Goal: Task Accomplishment & Management: Complete application form

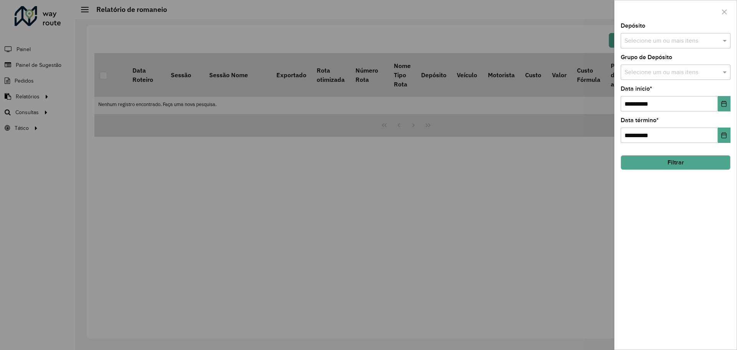
click at [140, 132] on div at bounding box center [368, 175] width 737 height 350
click at [725, 9] on icon "button" at bounding box center [724, 12] width 6 height 6
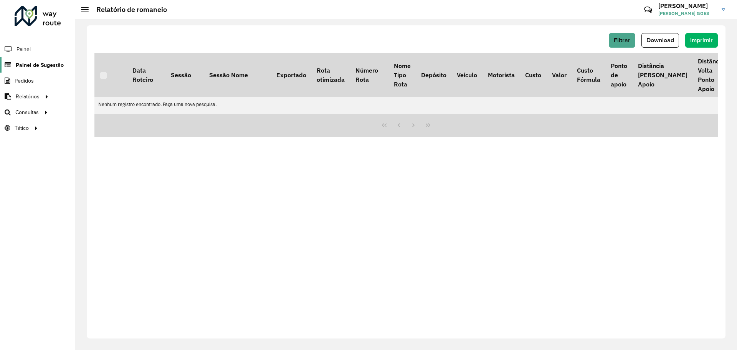
click at [45, 66] on span "Painel de Sugestão" at bounding box center [40, 65] width 48 height 8
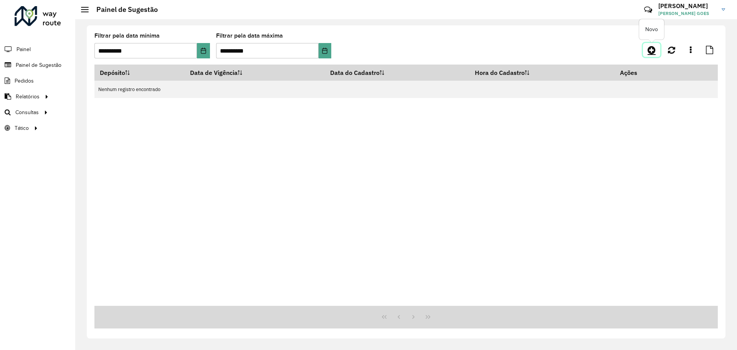
click at [648, 50] on icon at bounding box center [651, 49] width 8 height 9
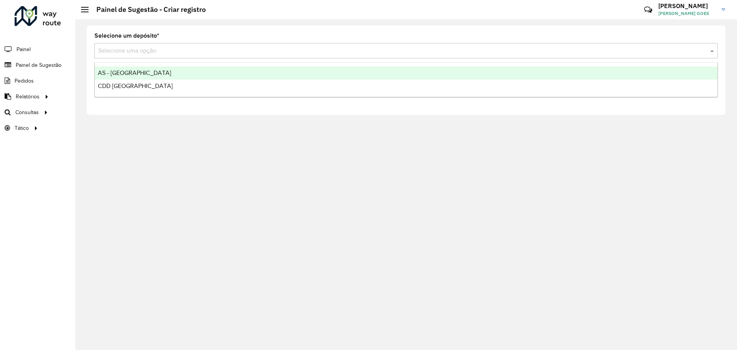
click at [187, 50] on input "text" at bounding box center [398, 50] width 600 height 9
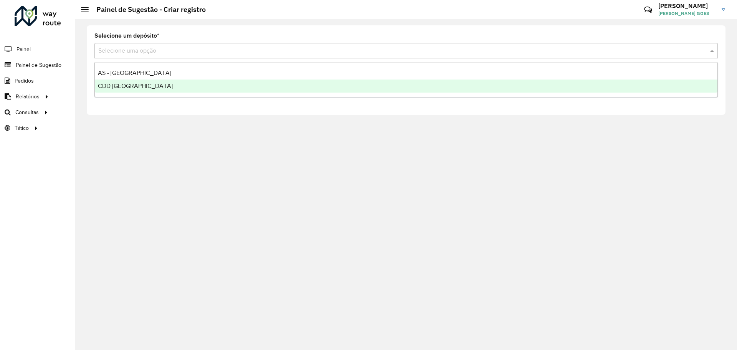
click at [130, 84] on span "CDD [GEOGRAPHIC_DATA]" at bounding box center [135, 86] width 75 height 7
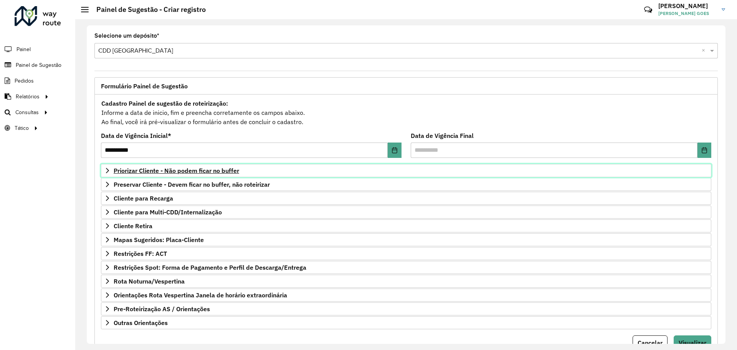
click at [153, 173] on span "Priorizar Cliente - Não podem ficar no buffer" at bounding box center [176, 170] width 125 height 6
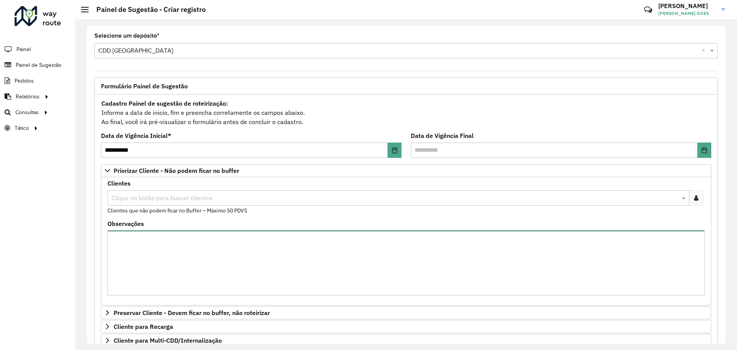
click at [172, 239] on textarea "Observações" at bounding box center [405, 262] width 597 height 65
paste textarea "***** ***** ***** ***** ***** ***** ***** ***** *****"
type textarea "***** ***** ***** ***** ***** ***** ***** ***** *****"
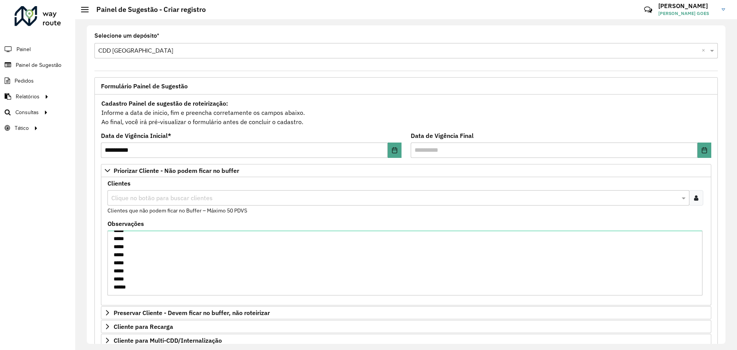
click at [152, 190] on div "Clique no botão para buscar clientes" at bounding box center [398, 197] width 582 height 15
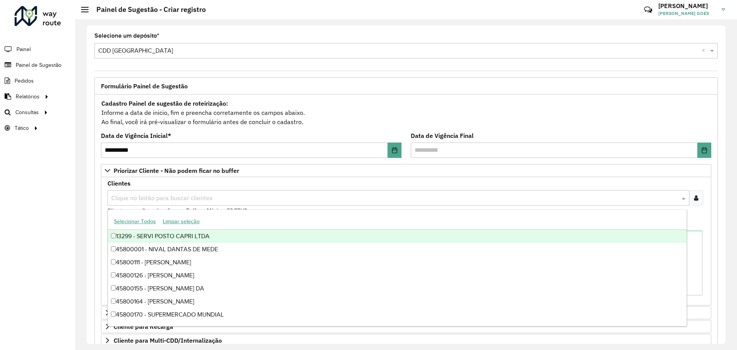
click at [106, 193] on formly-field "Clientes Clique no botão para buscar clientes Clientes que não podem ficar no B…" at bounding box center [406, 200] width 606 height 40
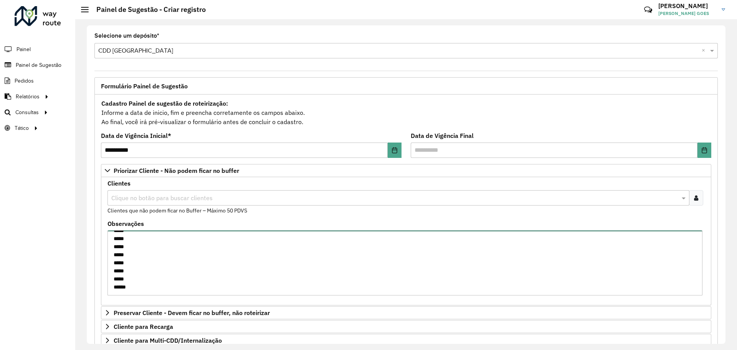
scroll to position [0, 0]
drag, startPoint x: 158, startPoint y: 293, endPoint x: 72, endPoint y: 177, distance: 144.5
click at [72, 177] on div "**********" at bounding box center [368, 175] width 737 height 350
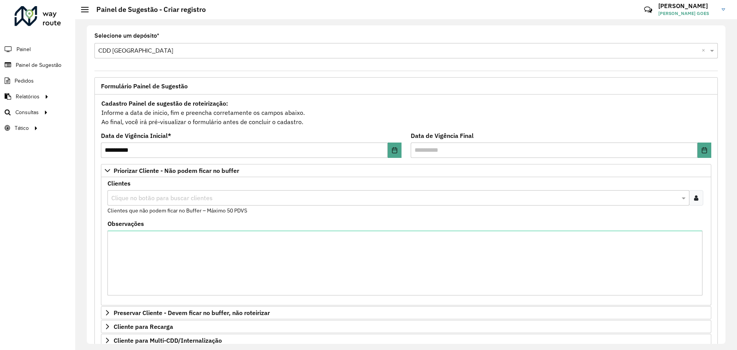
click at [698, 197] on div at bounding box center [696, 197] width 14 height 15
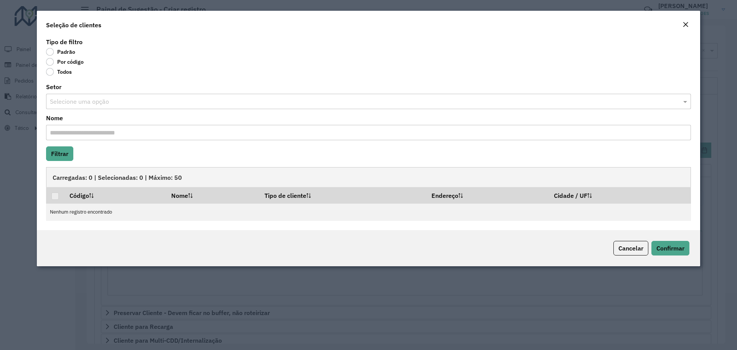
click at [82, 99] on input "text" at bounding box center [361, 101] width 622 height 9
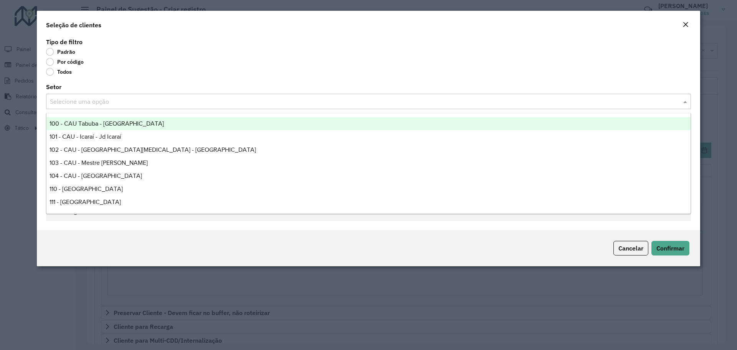
click at [137, 73] on div "Todos" at bounding box center [368, 73] width 645 height 9
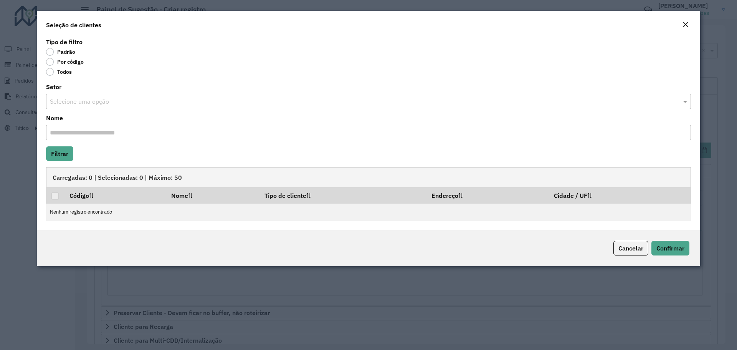
click at [89, 97] on input "text" at bounding box center [361, 101] width 622 height 9
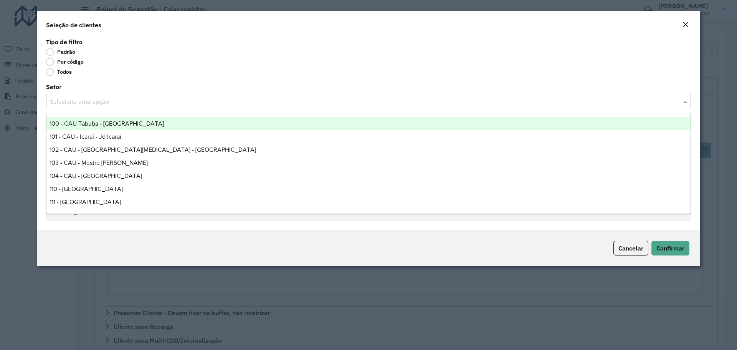
click at [139, 72] on div "Todos" at bounding box center [368, 73] width 645 height 9
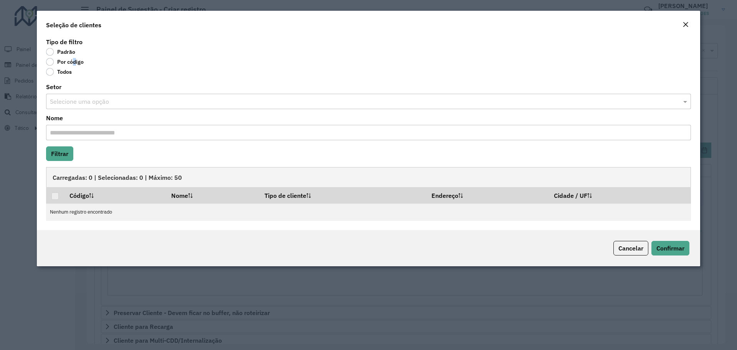
drag, startPoint x: 71, startPoint y: 61, endPoint x: 77, endPoint y: 67, distance: 7.9
click at [71, 61] on label "Por código" at bounding box center [65, 62] width 38 height 8
click at [52, 63] on label "Por código" at bounding box center [65, 62] width 38 height 8
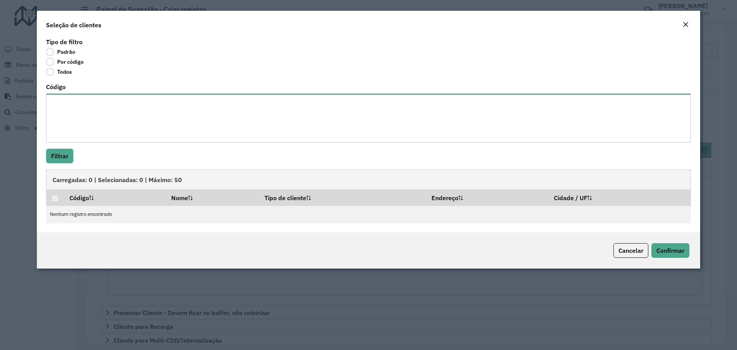
click at [75, 114] on textarea "Código" at bounding box center [368, 118] width 645 height 49
paste textarea "***** ***** ***** ***** ***** ***** ***** ***** *****"
type textarea "***** ***** ***** ***** ***** ***** ***** ***** *****"
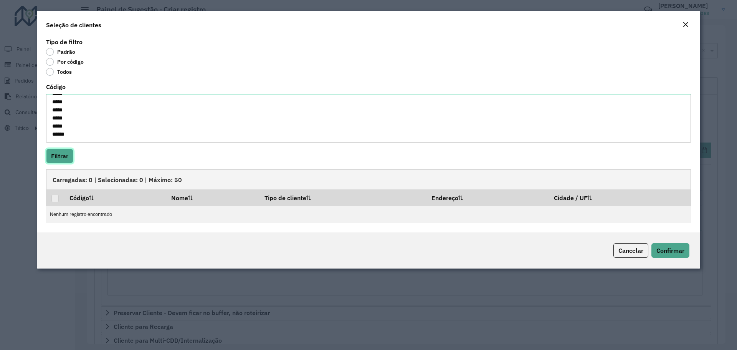
click at [67, 153] on button "Filtrar" at bounding box center [59, 156] width 27 height 15
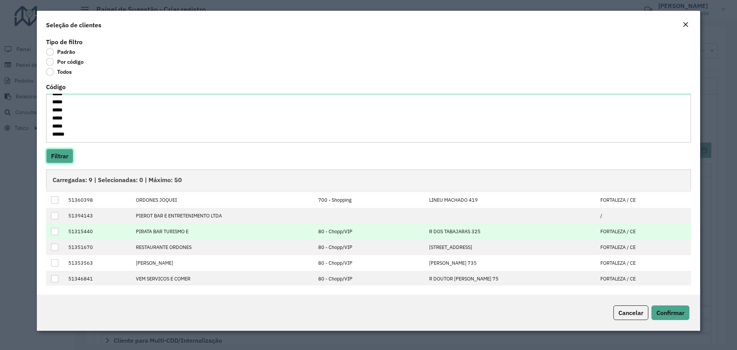
scroll to position [62, 0]
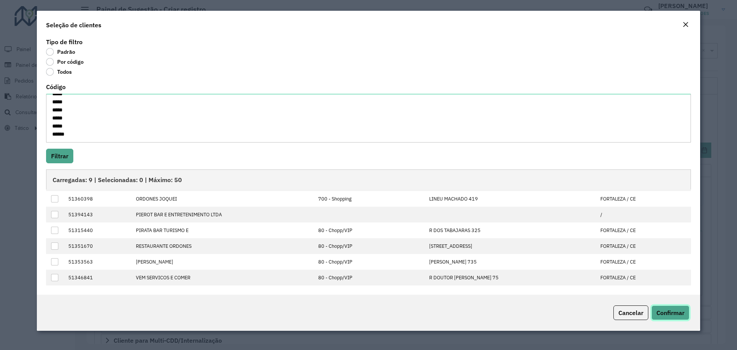
click at [664, 316] on span "Confirmar" at bounding box center [670, 313] width 28 height 8
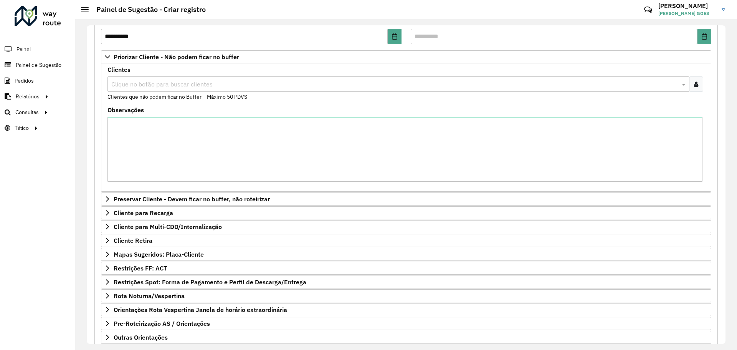
scroll to position [161, 0]
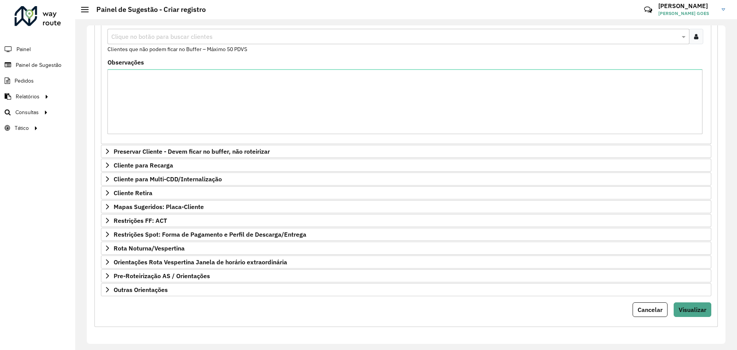
click at [702, 317] on div "**********" at bounding box center [405, 129] width 623 height 393
click at [696, 314] on button "Visualizar" at bounding box center [693, 309] width 38 height 15
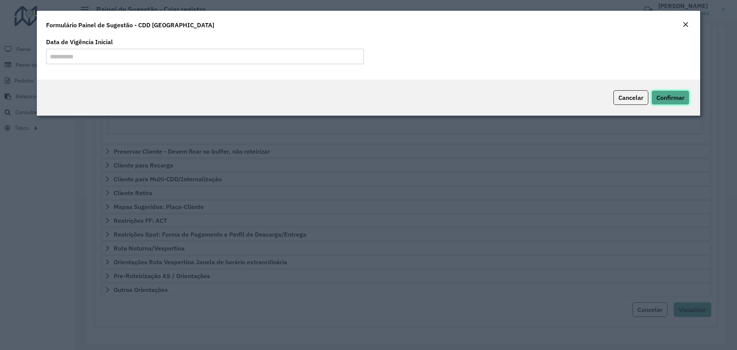
click at [687, 104] on button "Confirmar" at bounding box center [670, 97] width 38 height 15
